Goal: Task Accomplishment & Management: Manage account settings

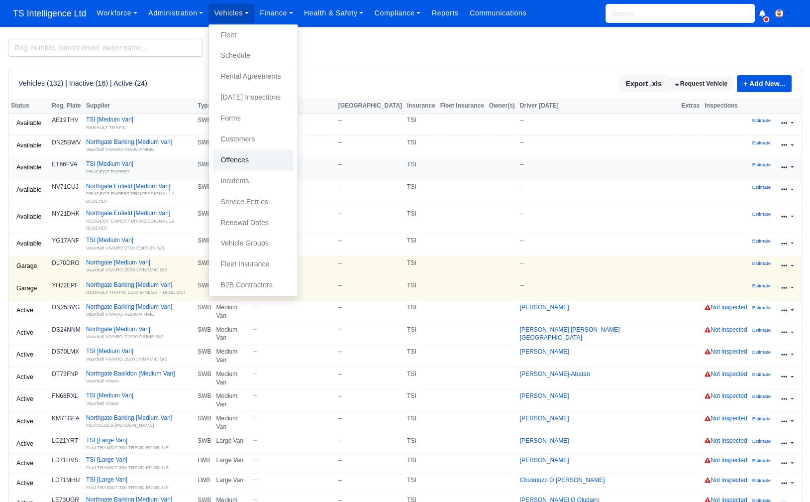
click at [259, 159] on link "Offences" at bounding box center [253, 160] width 81 height 21
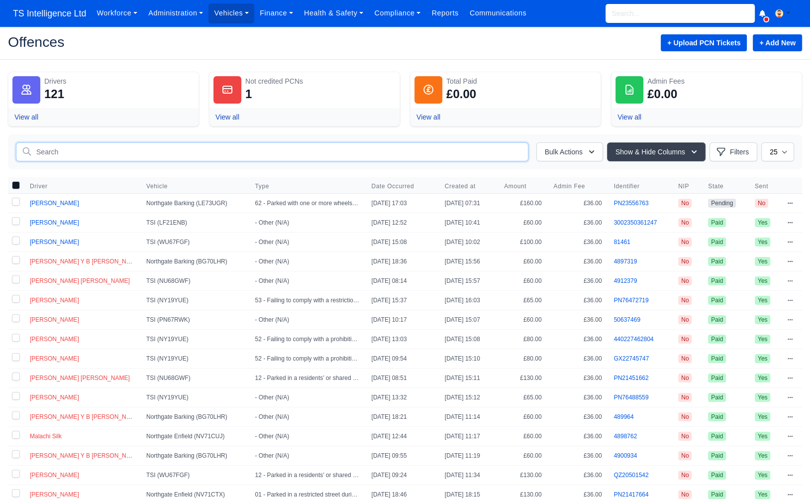
click at [110, 146] on input "text" at bounding box center [272, 151] width 513 height 19
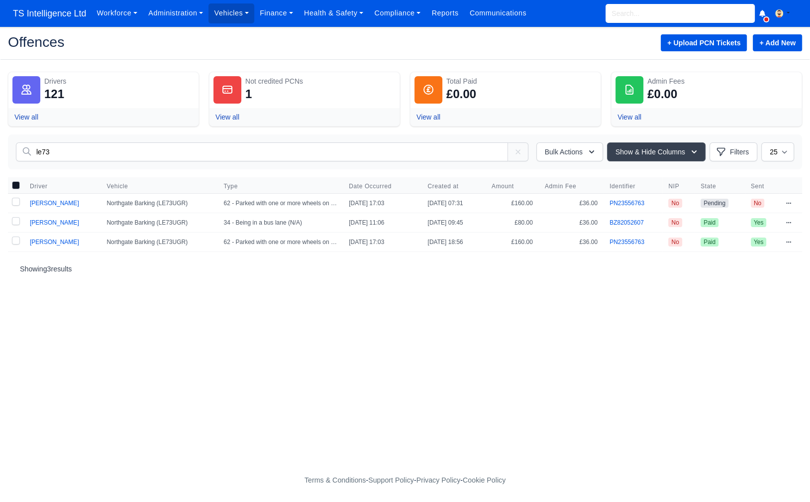
type input "le73"
click at [788, 200] on icon at bounding box center [789, 203] width 6 height 6
click at [709, 290] on link "Delete" at bounding box center [735, 293] width 111 height 18
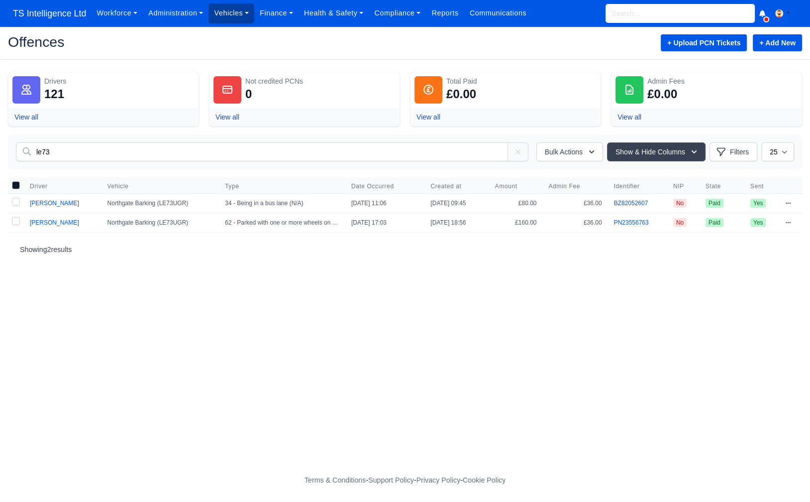
drag, startPoint x: 226, startPoint y: 11, endPoint x: 230, endPoint y: 15, distance: 5.6
click at [226, 11] on link "Vehicles" at bounding box center [232, 12] width 46 height 19
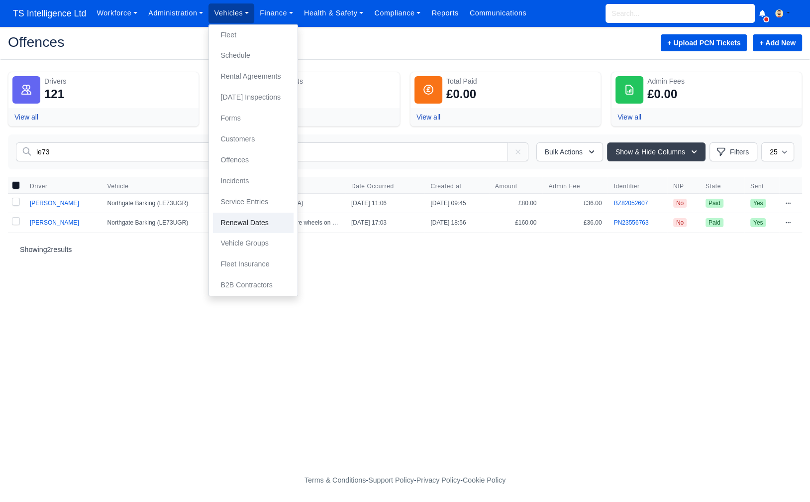
click at [279, 215] on link "Renewal Dates" at bounding box center [253, 222] width 81 height 21
